Goal: Task Accomplishment & Management: Use online tool/utility

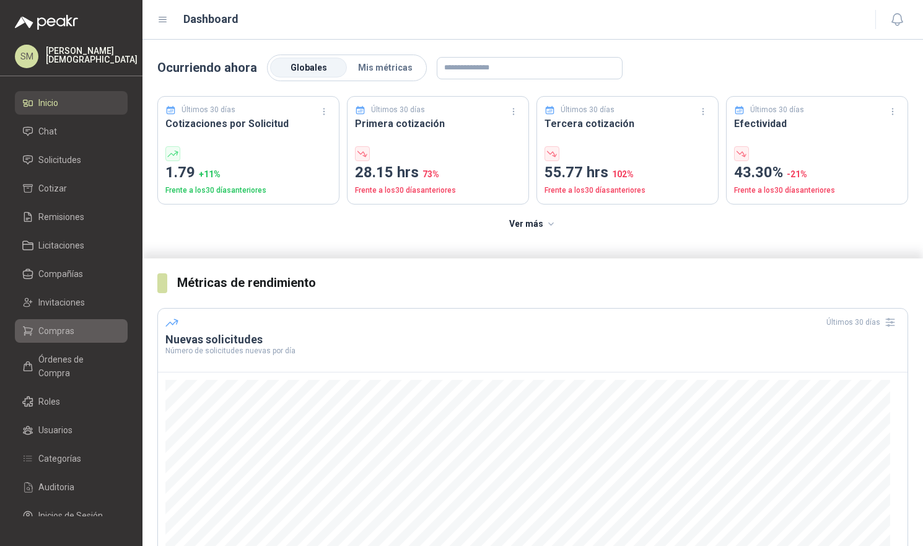
click at [74, 333] on li "Compras" at bounding box center [71, 331] width 98 height 14
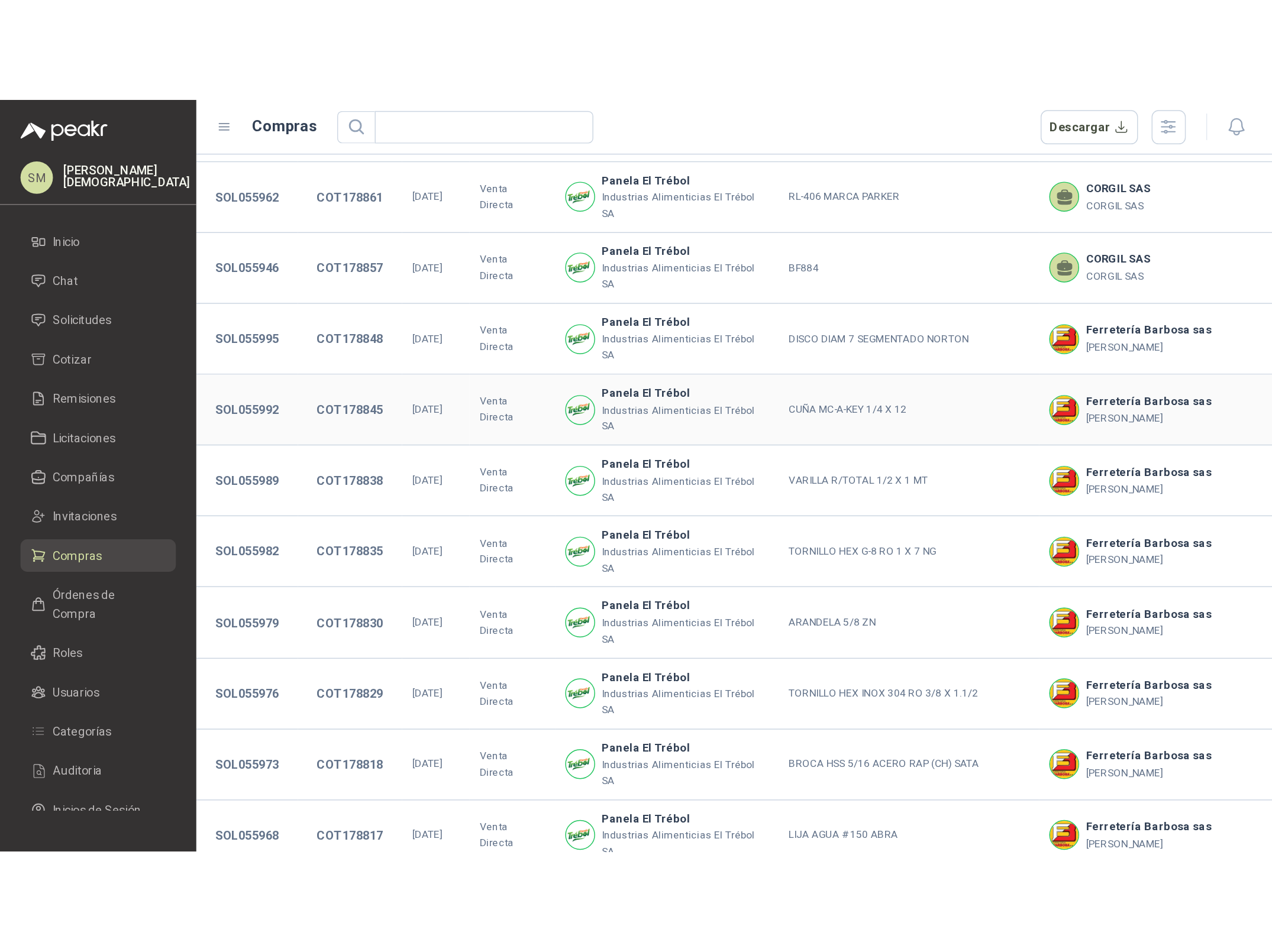
scroll to position [192, 0]
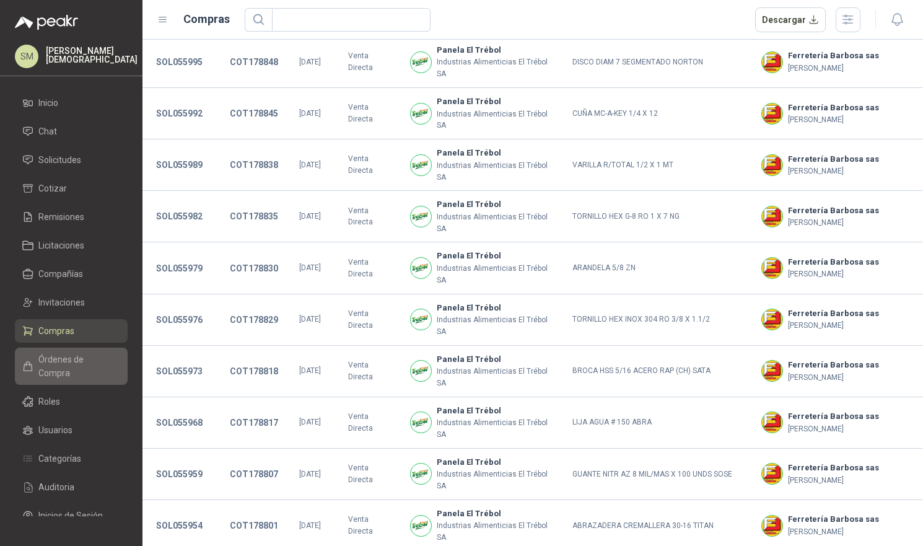
click at [86, 360] on span "Órdenes de Compra" at bounding box center [76, 365] width 77 height 27
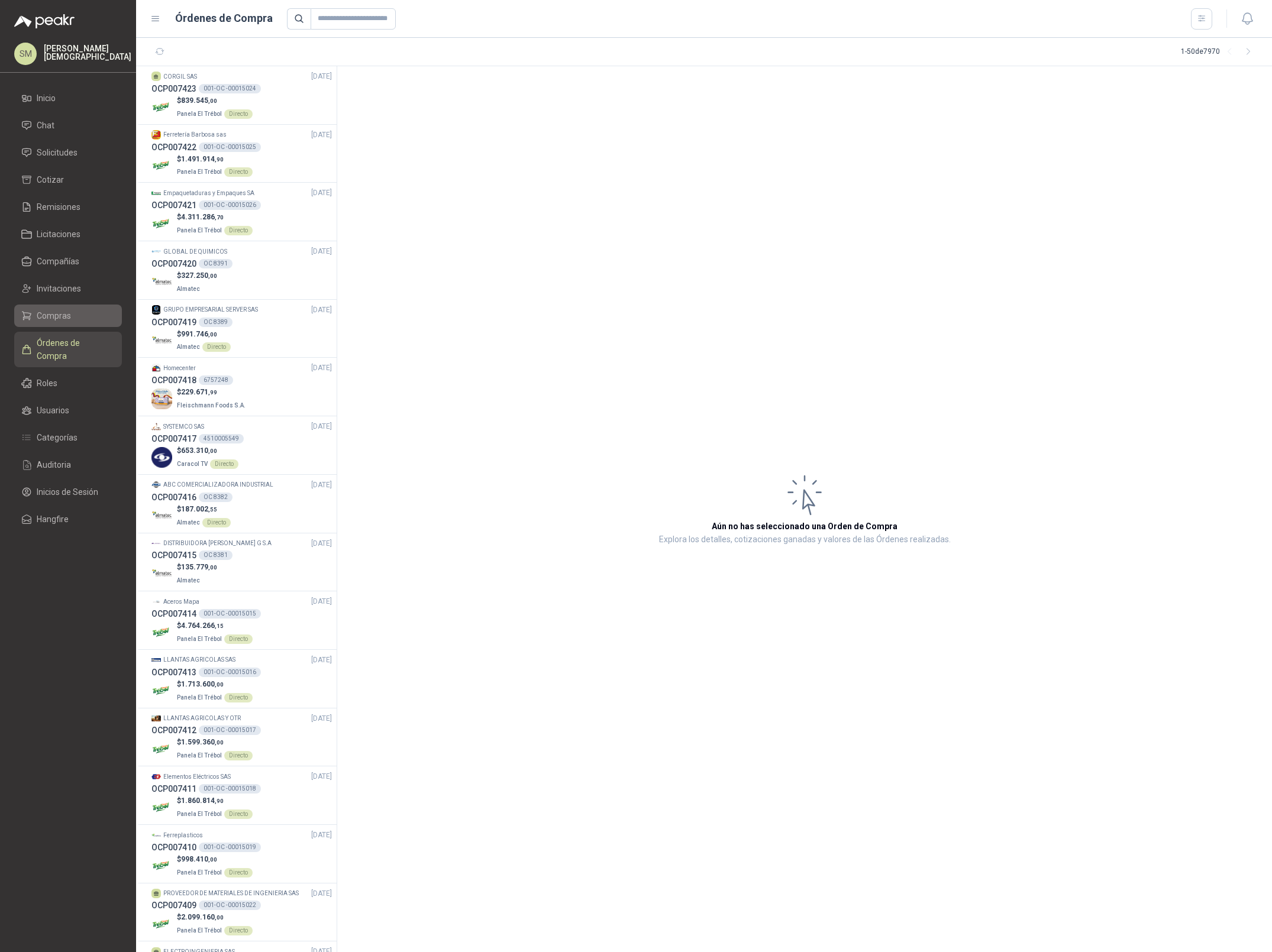
click at [66, 321] on span "Compras" at bounding box center [53, 316] width 34 height 13
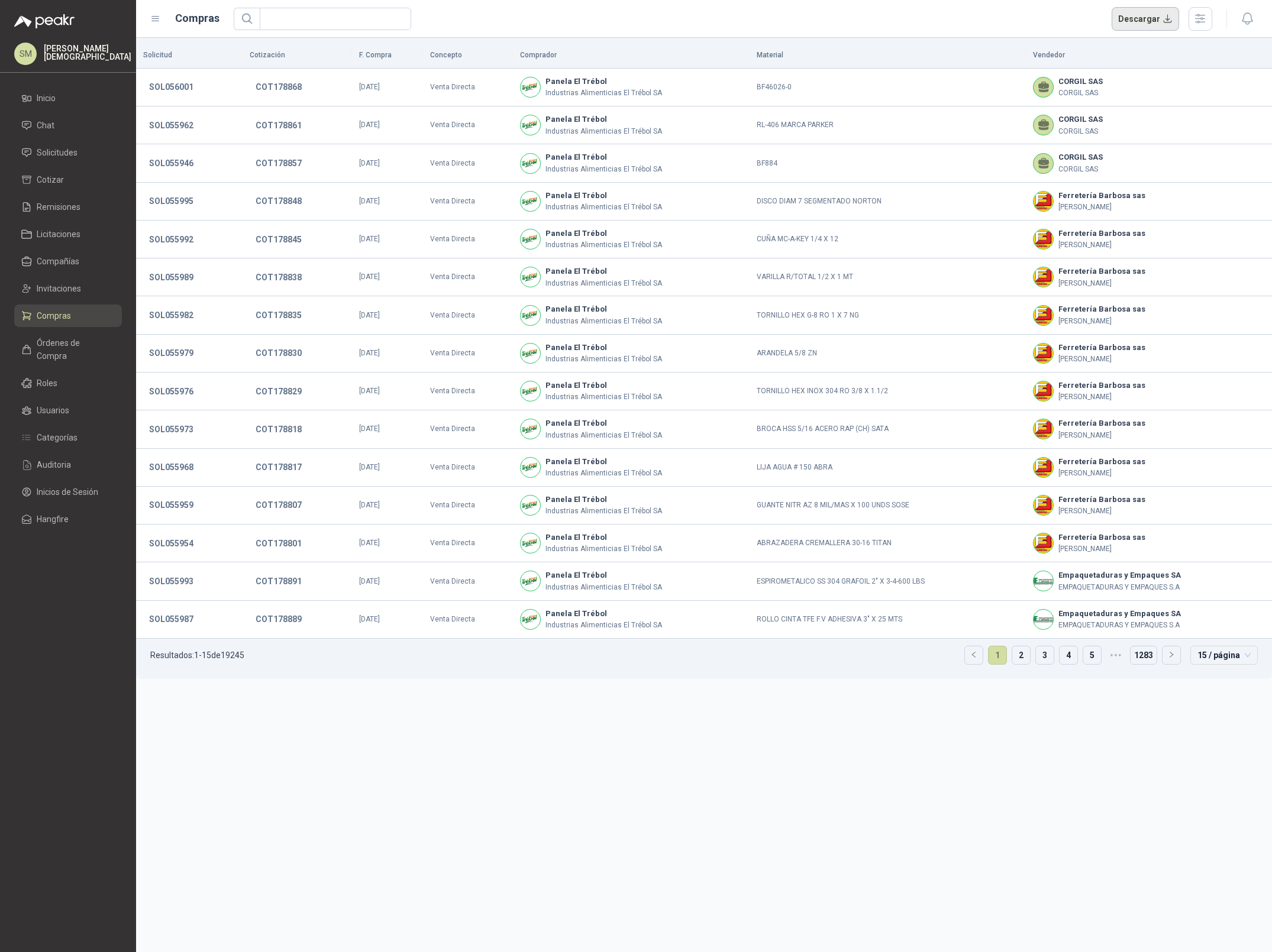
click at [880, 18] on button "Descargar" at bounding box center [1145, 18] width 68 height 24
